Goal: Transaction & Acquisition: Download file/media

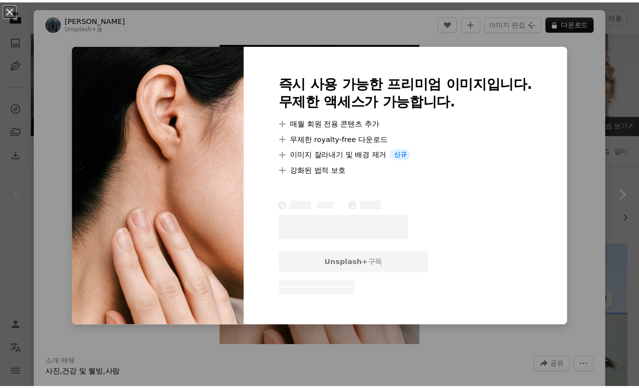
scroll to position [179, 0]
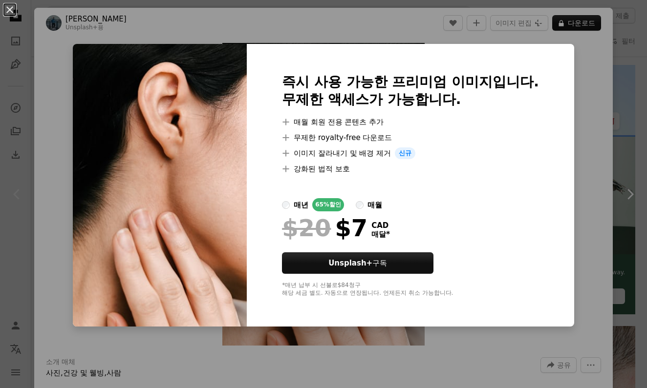
click at [549, 75] on div "즉시 사용 가능한 프리미엄 이미지입니다. 무제한 액세스가 가능합니다. A plus sign 매월 회원 전용 콘텐츠 추가 A plus sign …" at bounding box center [410, 185] width 327 height 283
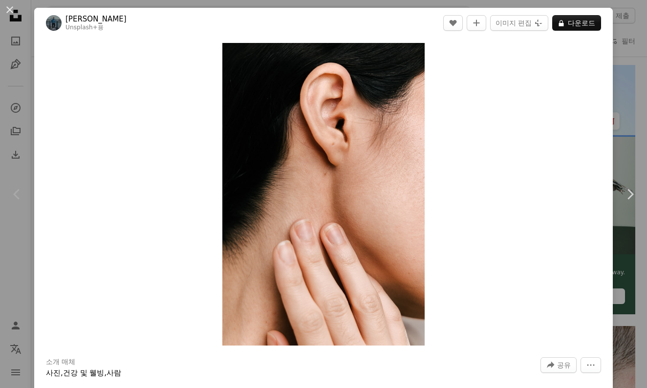
click at [626, 65] on div "An X shape Chevron left Chevron right [PERSON_NAME] Unsplash+ 용 A heart A plus …" at bounding box center [323, 194] width 647 height 388
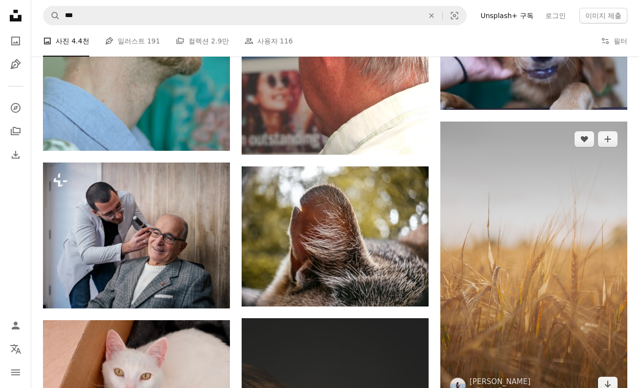
scroll to position [11412, 0]
